Goal: Entertainment & Leisure: Consume media (video, audio)

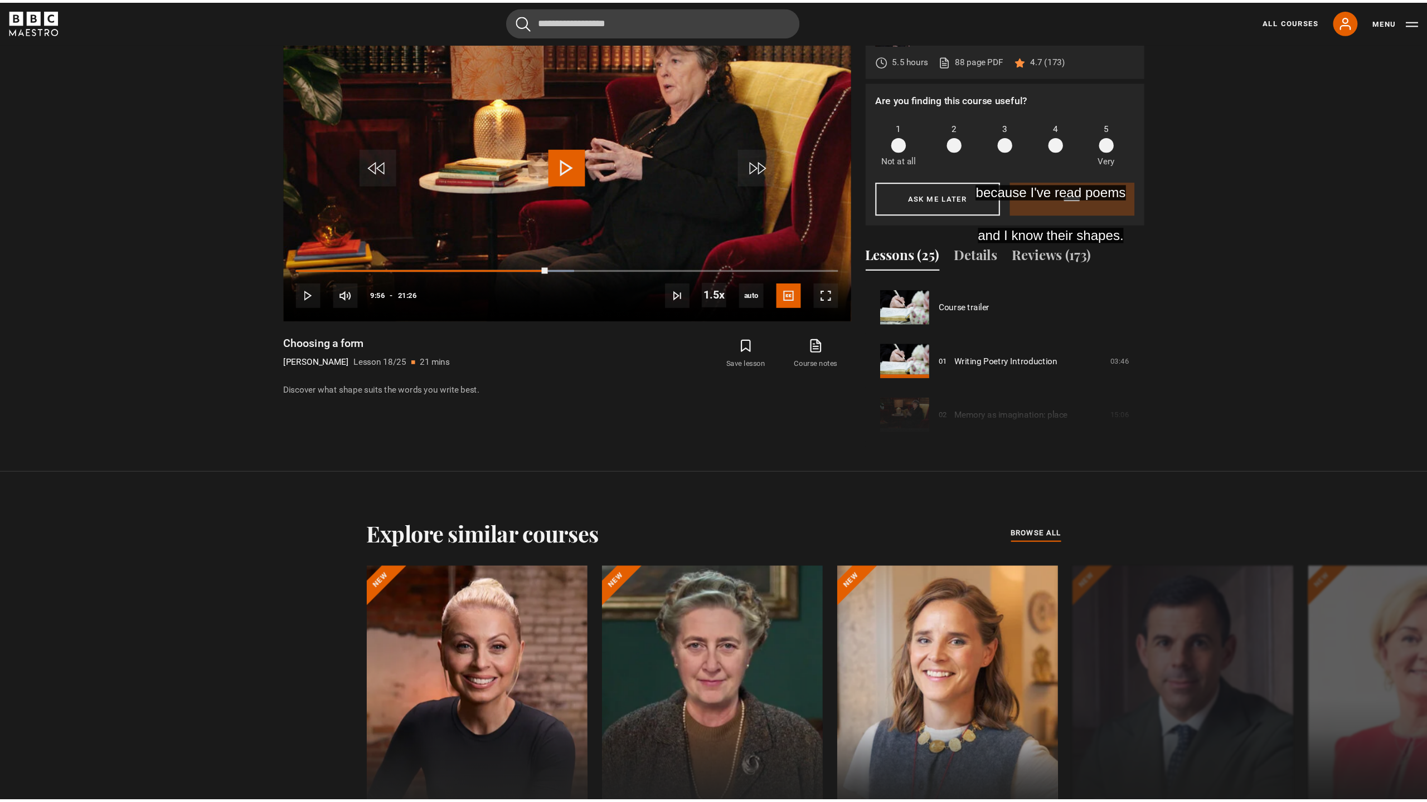
scroll to position [834, 0]
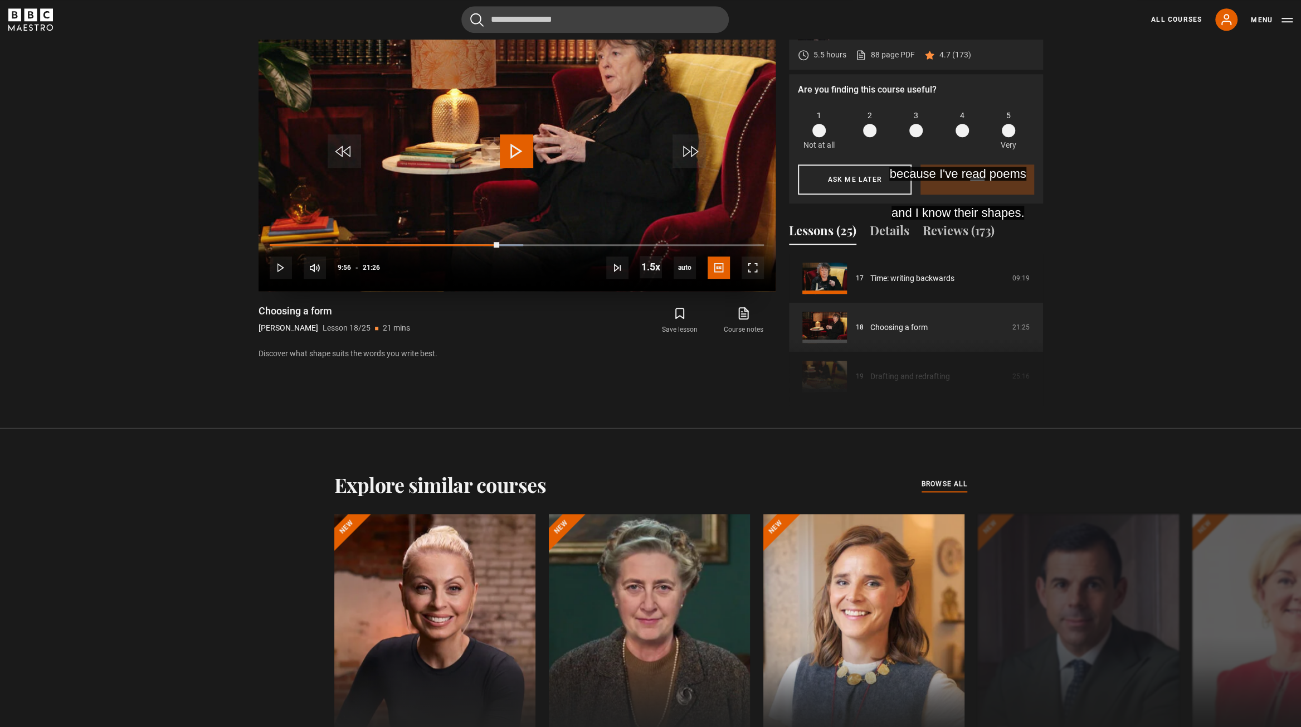
click at [510, 144] on span "Video Player" at bounding box center [516, 150] width 33 height 33
click at [749, 269] on span "Video Player" at bounding box center [753, 267] width 22 height 22
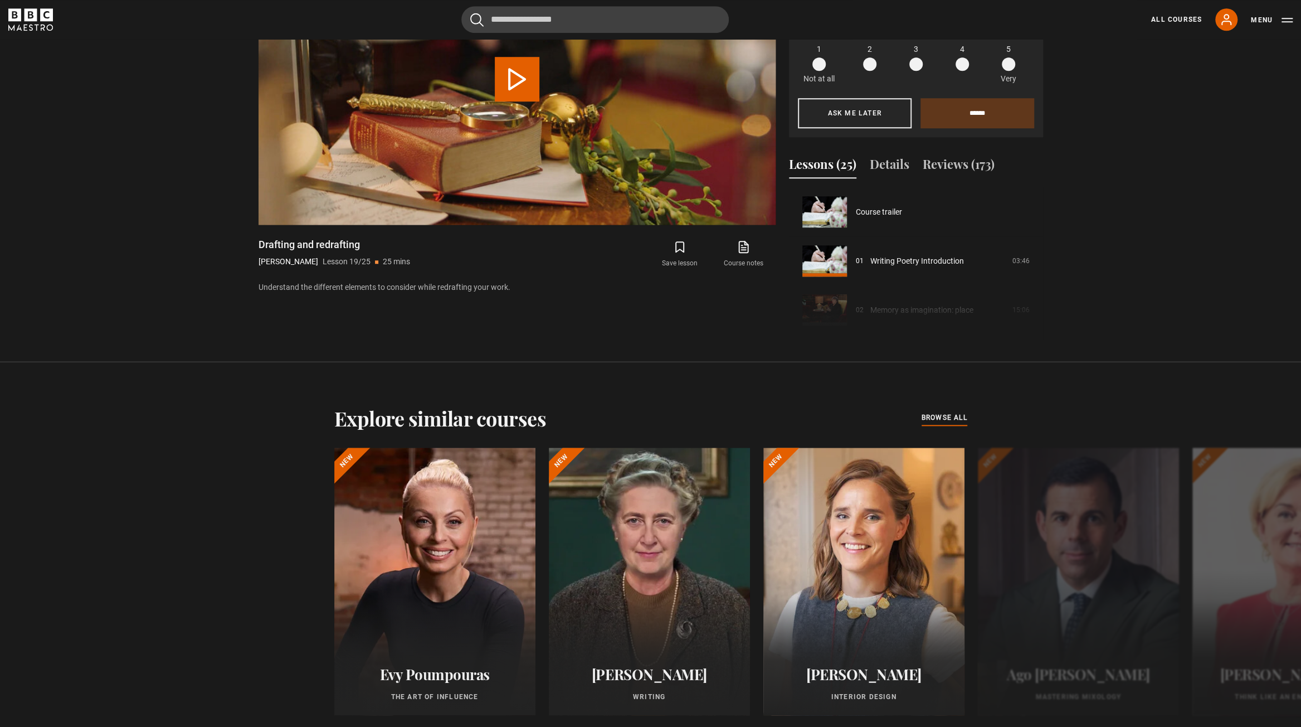
scroll to position [883, 0]
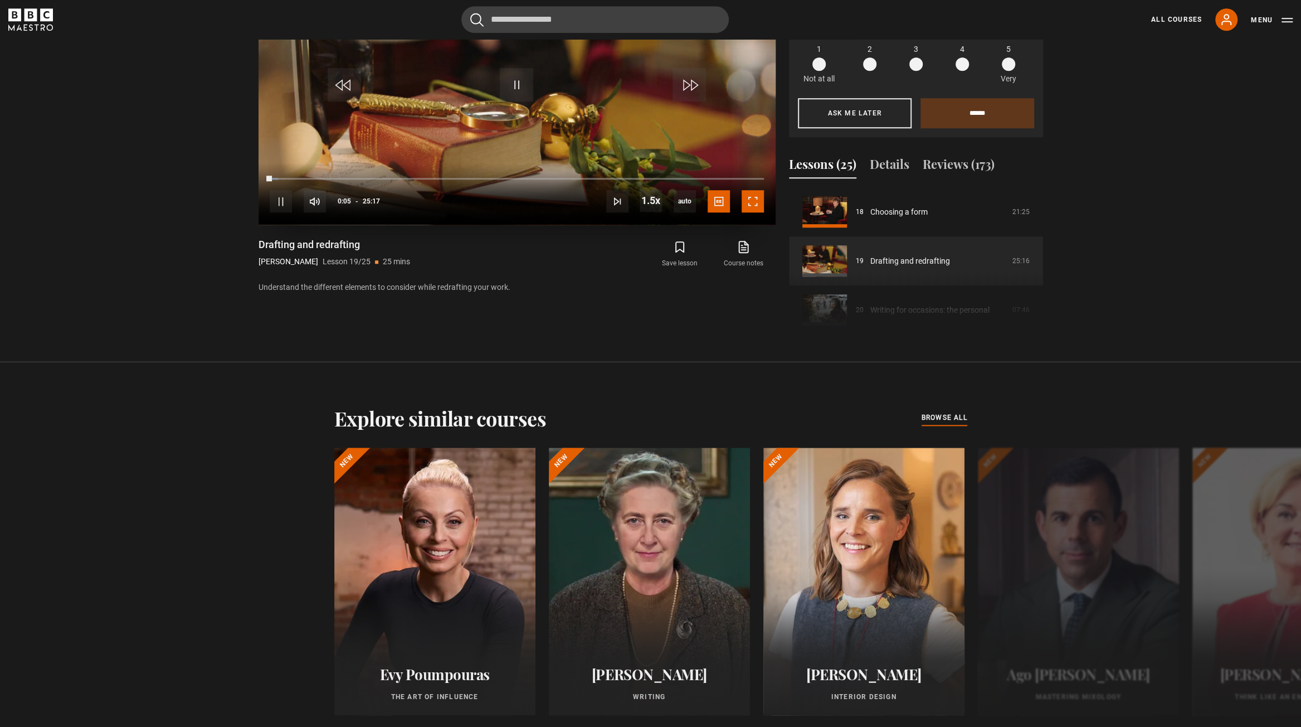
click at [755, 198] on span "Video Player" at bounding box center [753, 201] width 22 height 22
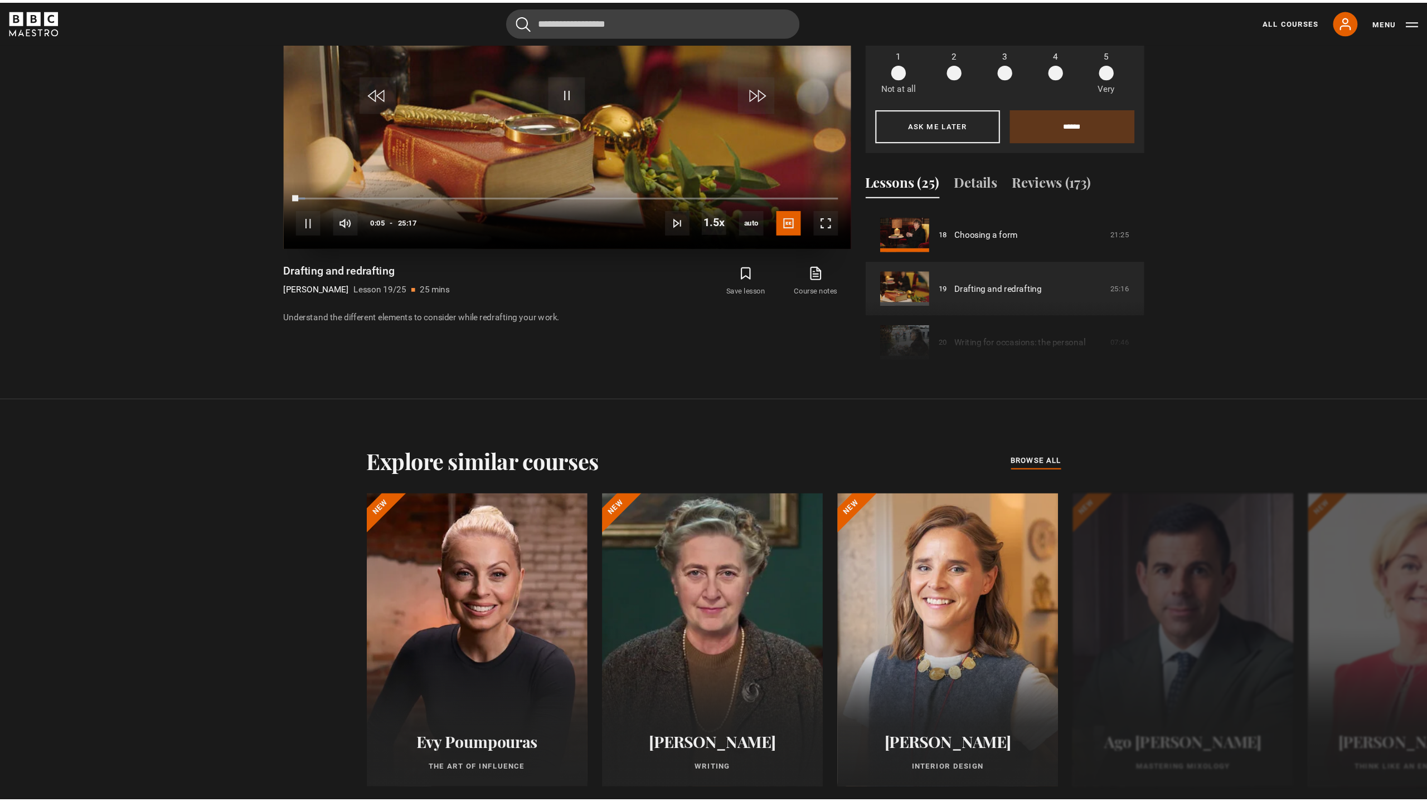
scroll to position [777, 0]
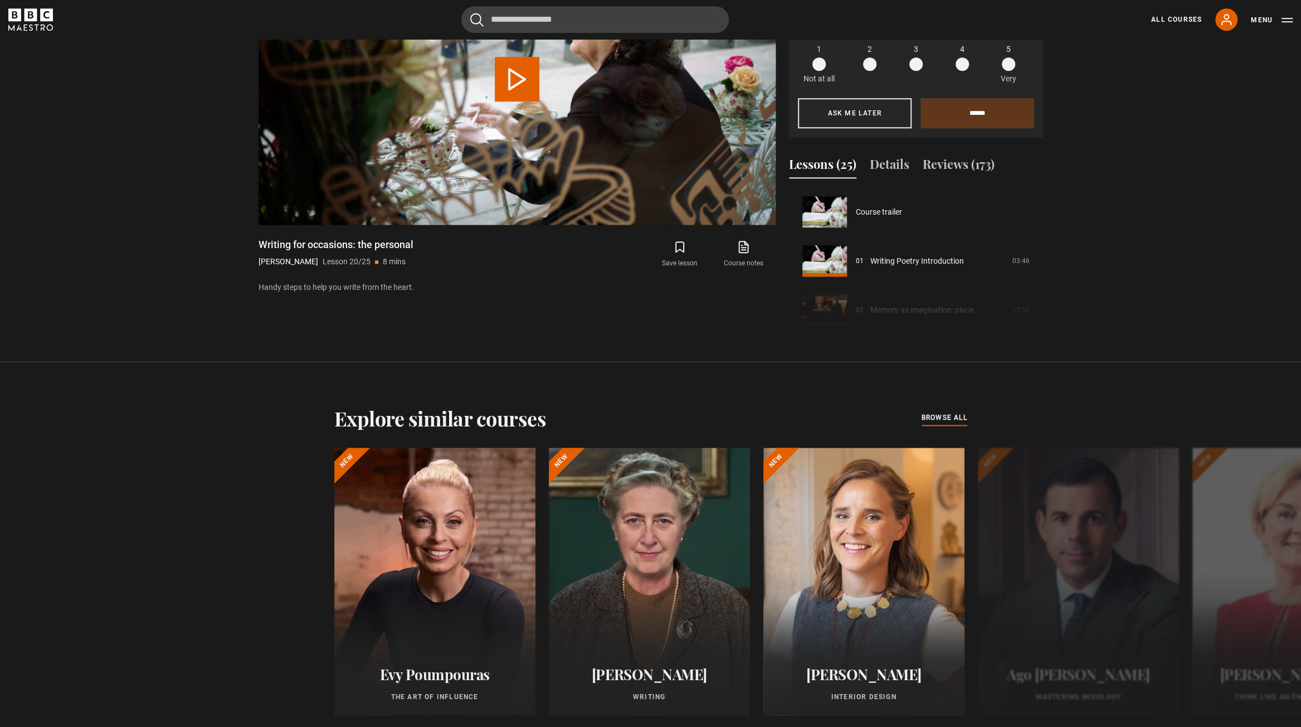
scroll to position [932, 0]
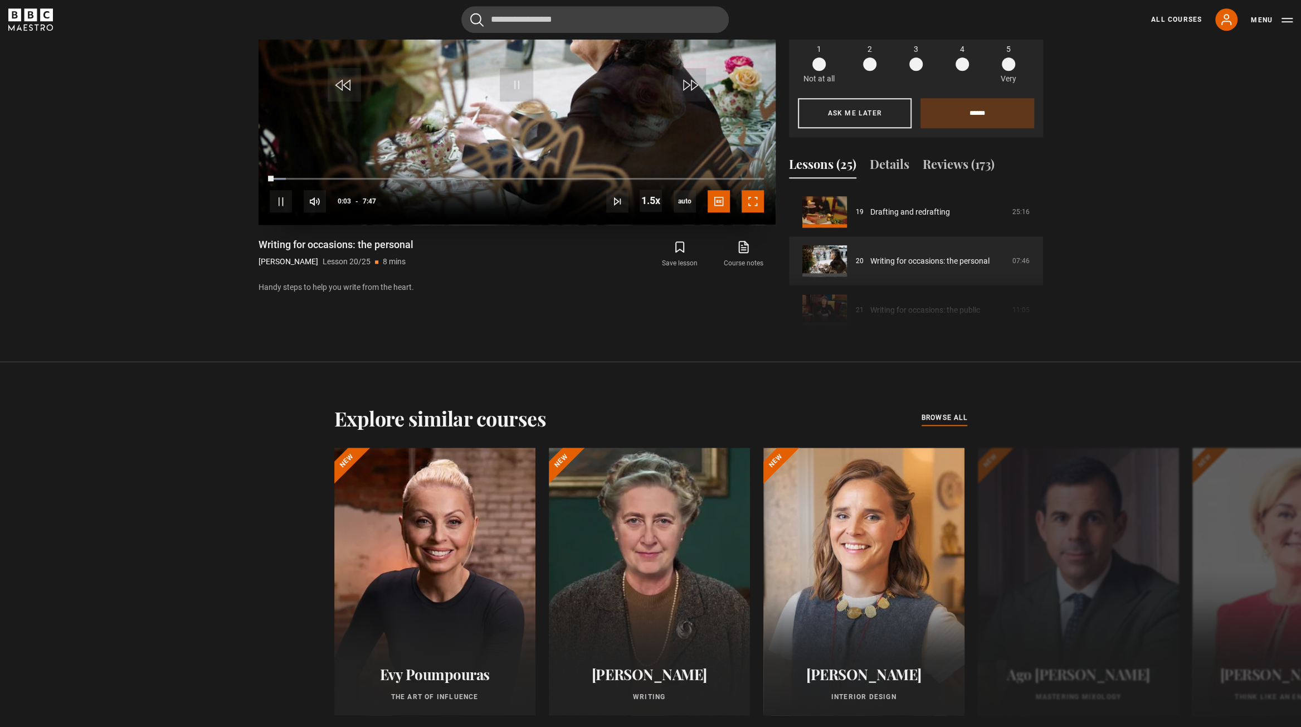
click at [763, 206] on span "Video Player" at bounding box center [753, 201] width 22 height 22
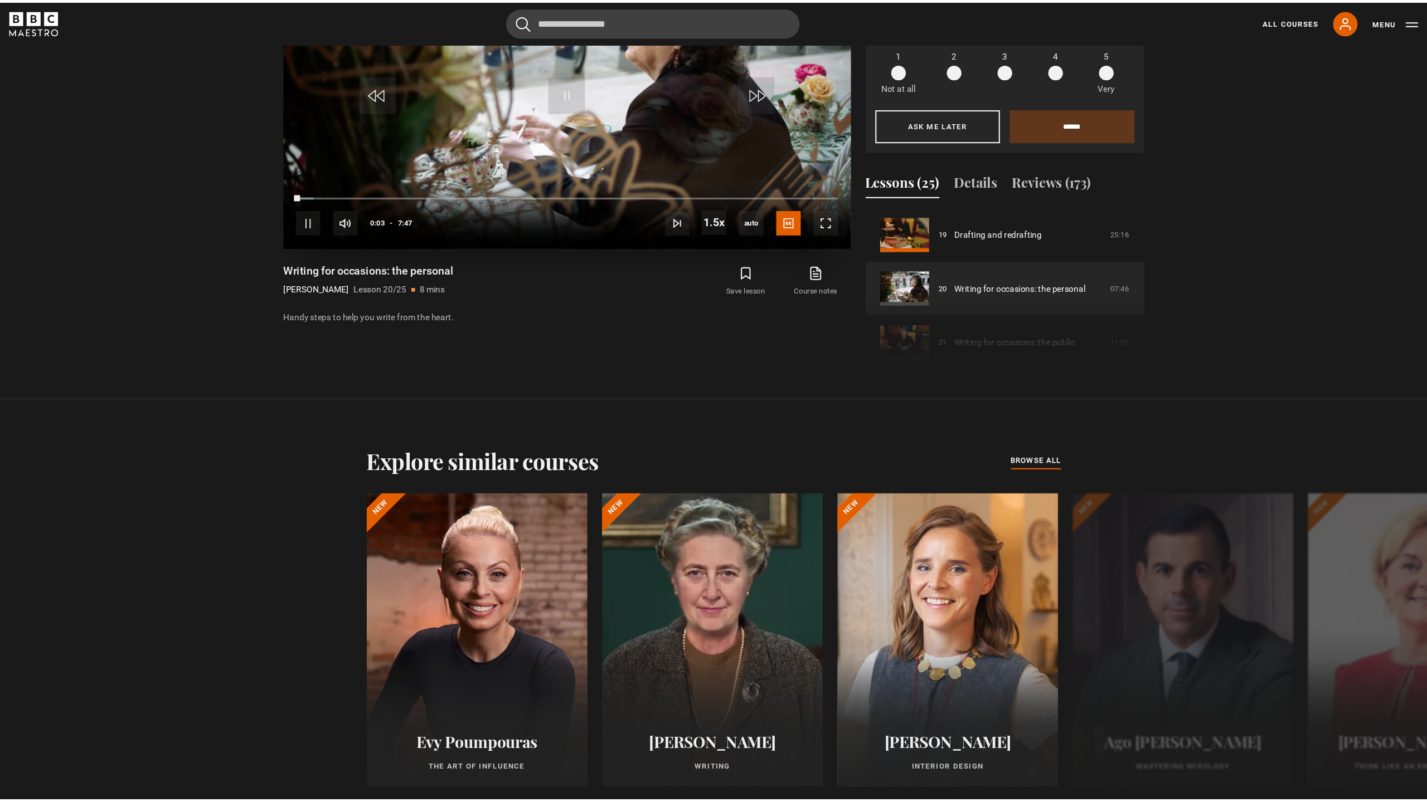
scroll to position [777, 0]
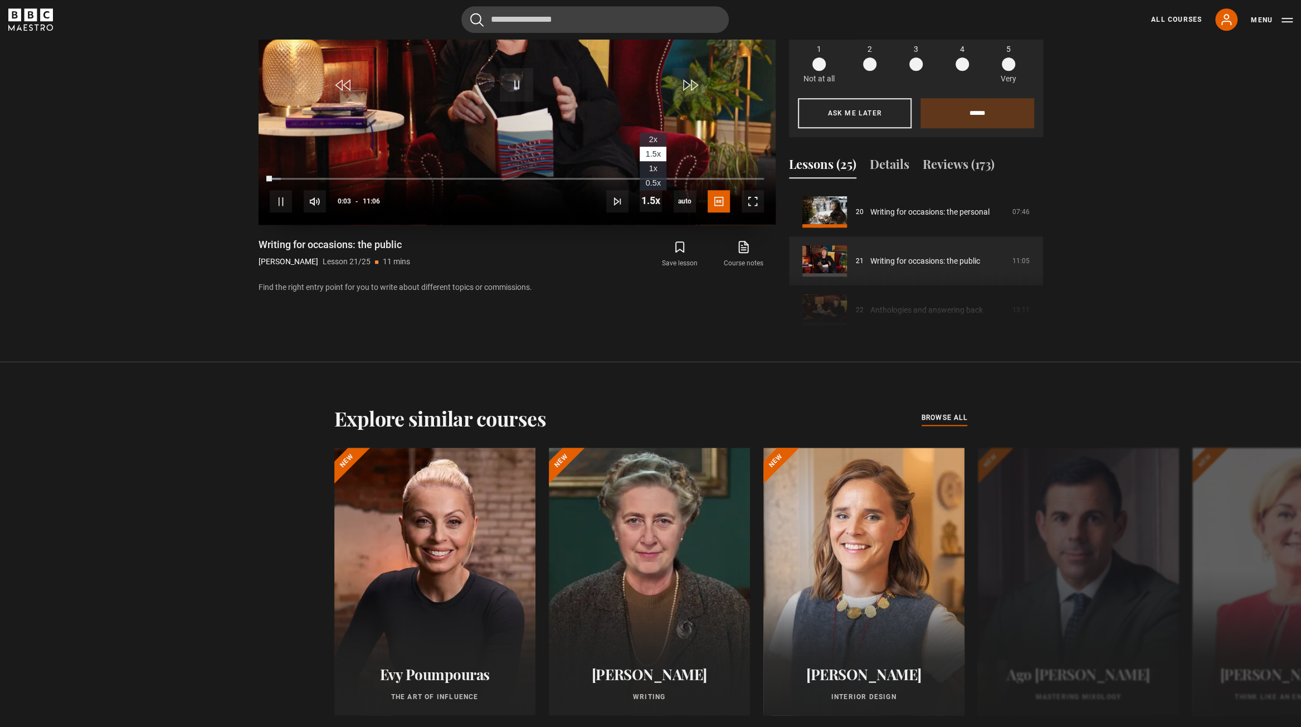
scroll to position [787, 0]
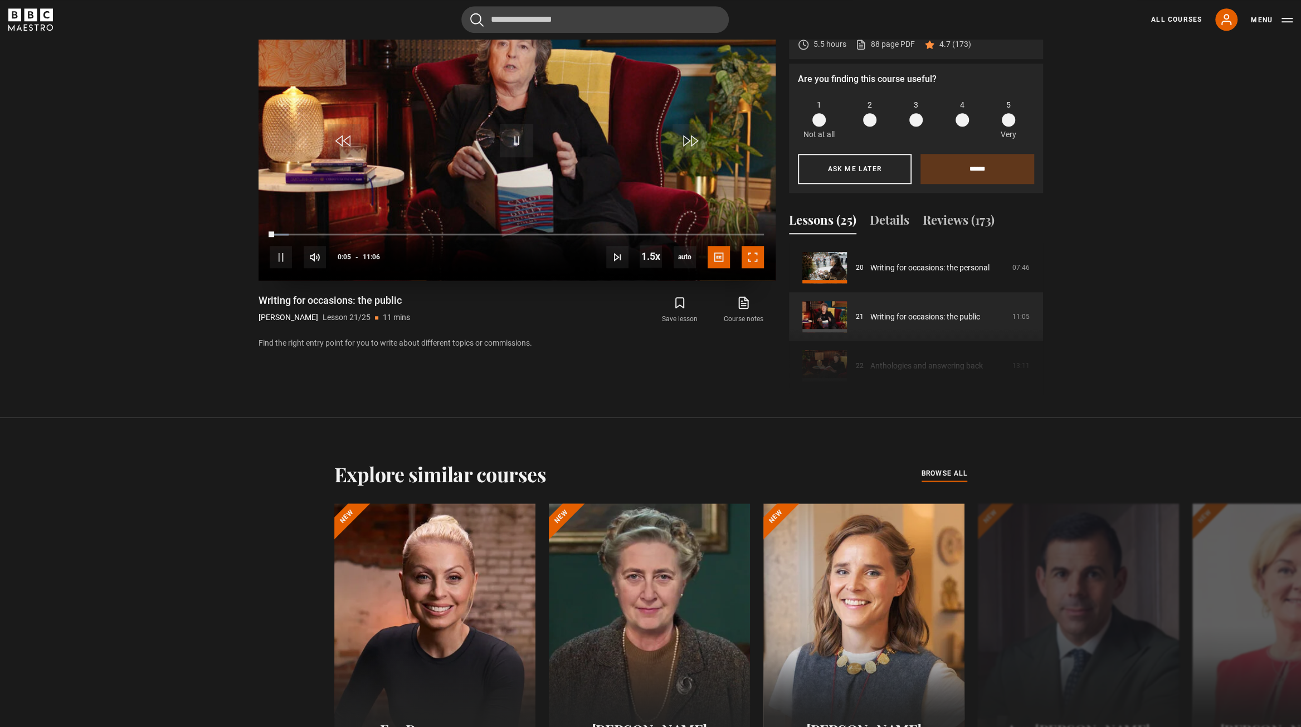
click at [748, 255] on span "Video Player" at bounding box center [753, 257] width 22 height 22
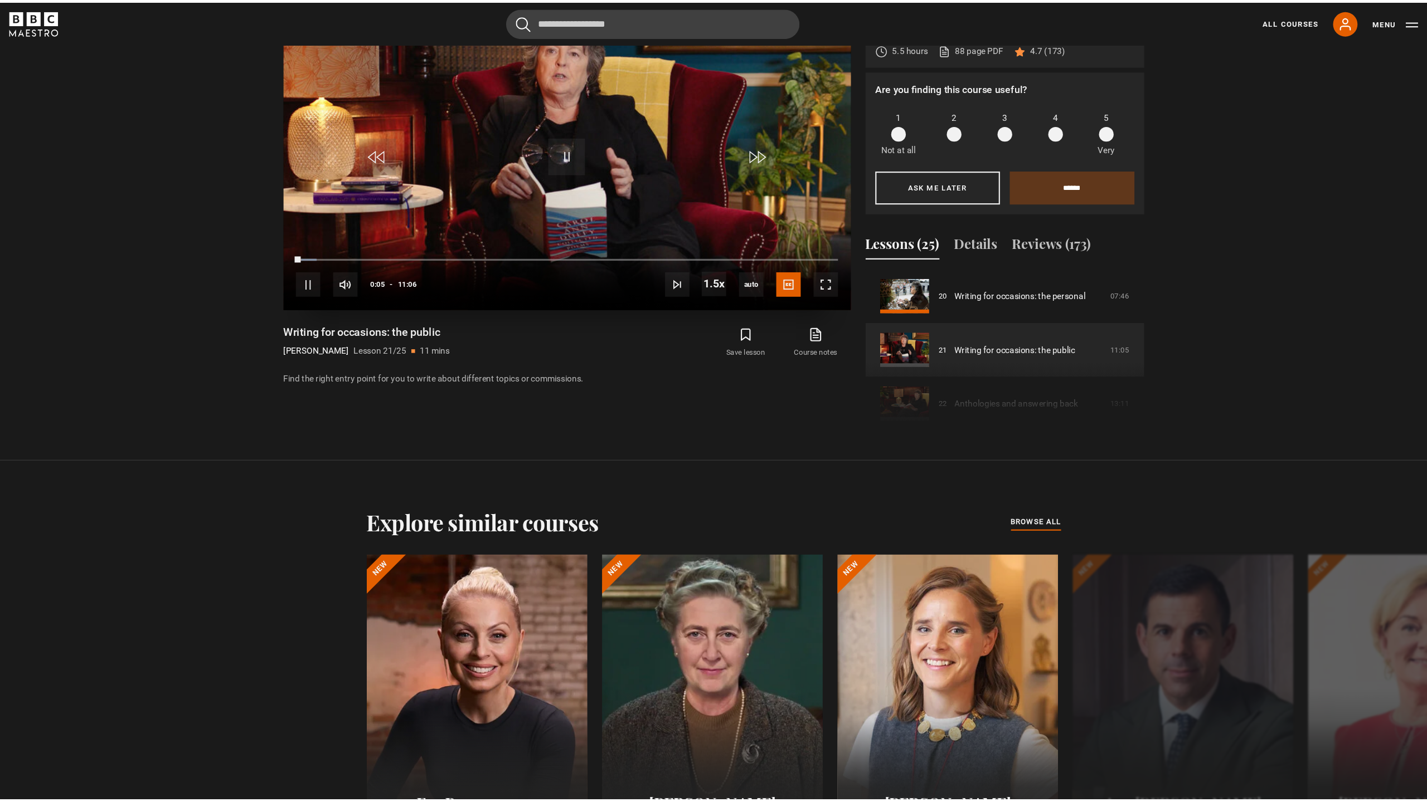
scroll to position [777, 0]
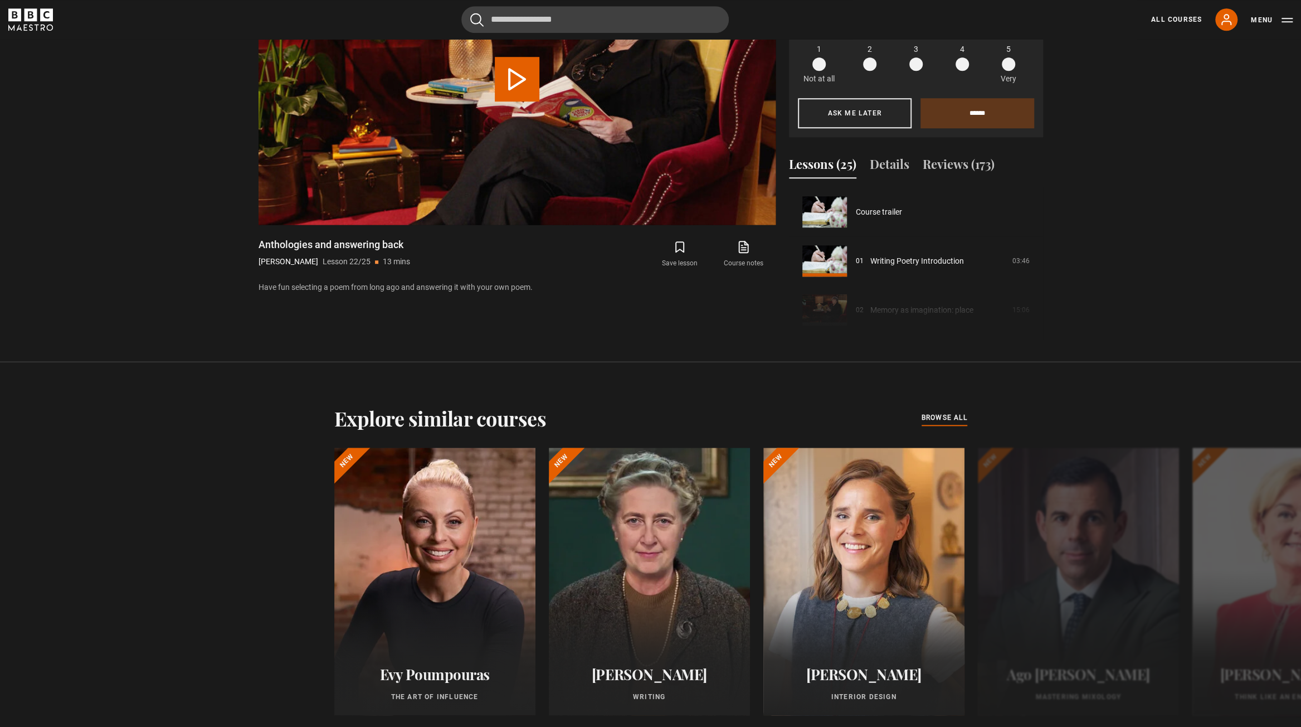
scroll to position [1030, 0]
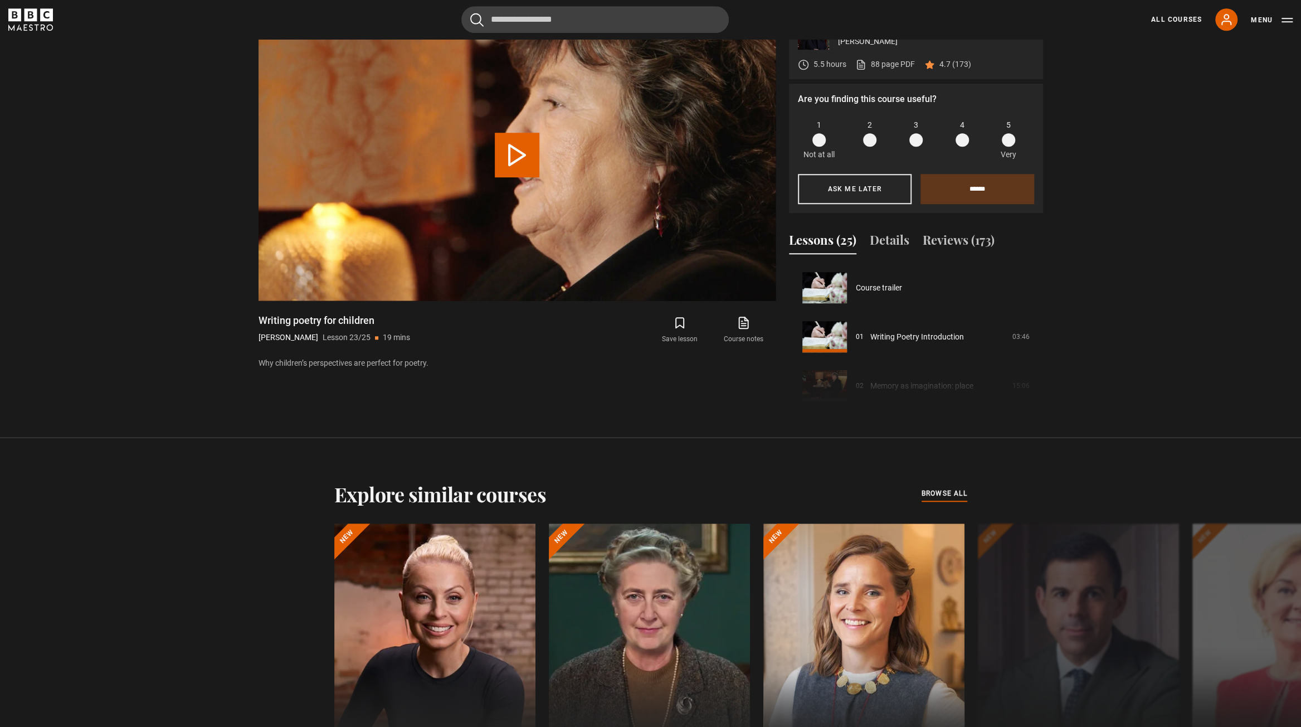
scroll to position [1079, 0]
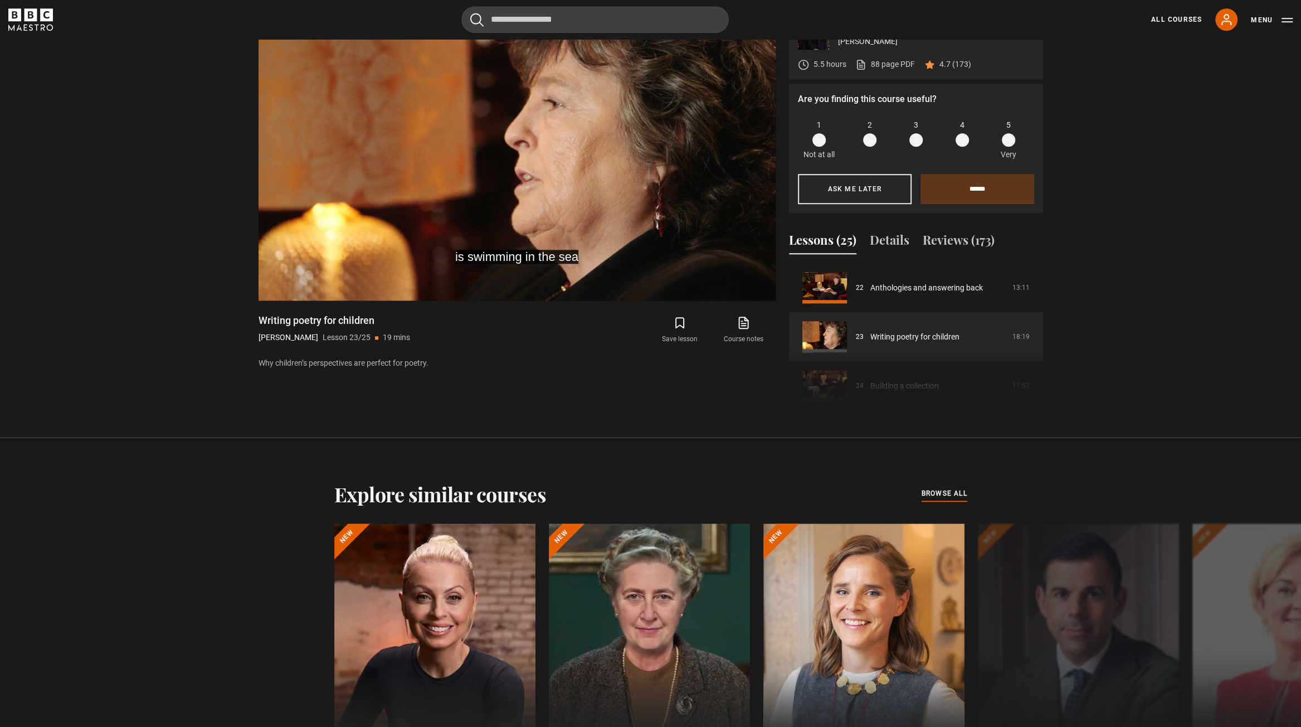
drag, startPoint x: 1093, startPoint y: 265, endPoint x: 1049, endPoint y: 140, distance: 132.4
click at [1069, 128] on section "Writing Poetry [PERSON_NAME] 5.5 hours 88 page PDF (opens in new tab) 4.7 (173)…" at bounding box center [650, 201] width 1301 height 473
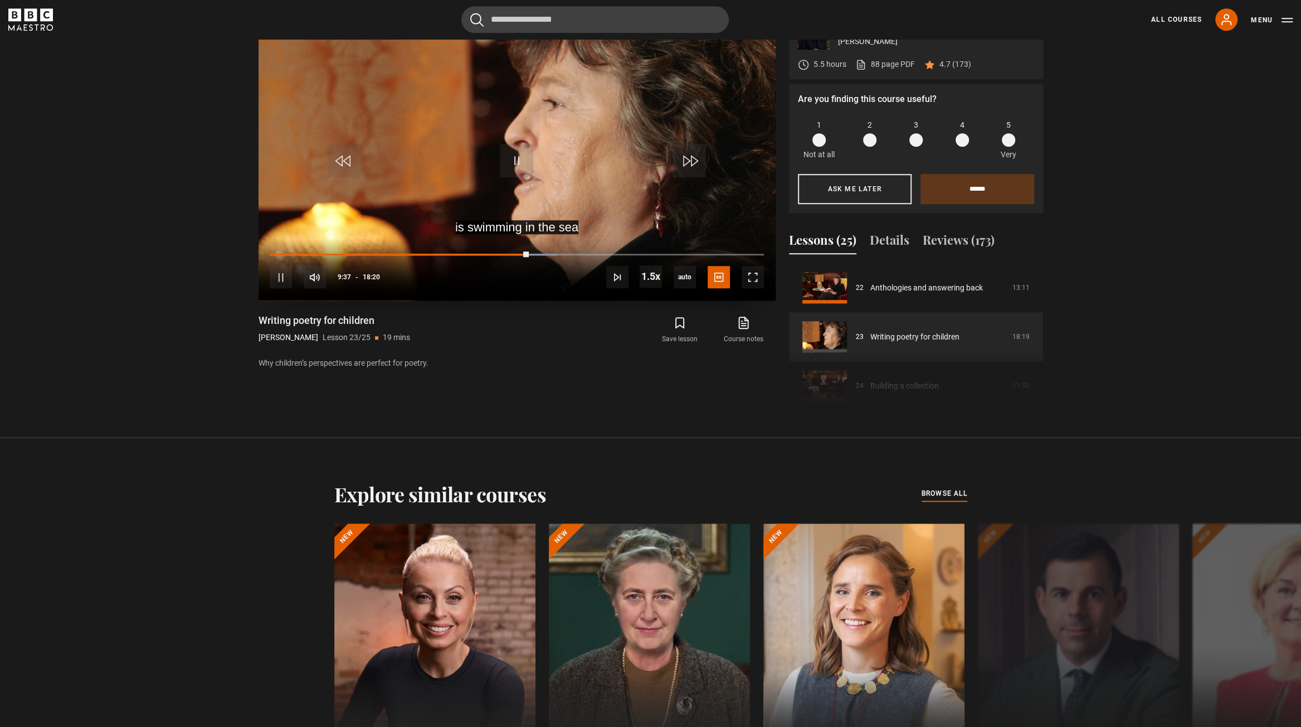
click at [466, 182] on video "Video Player" at bounding box center [517, 154] width 517 height 291
